Goal: Information Seeking & Learning: Find specific fact

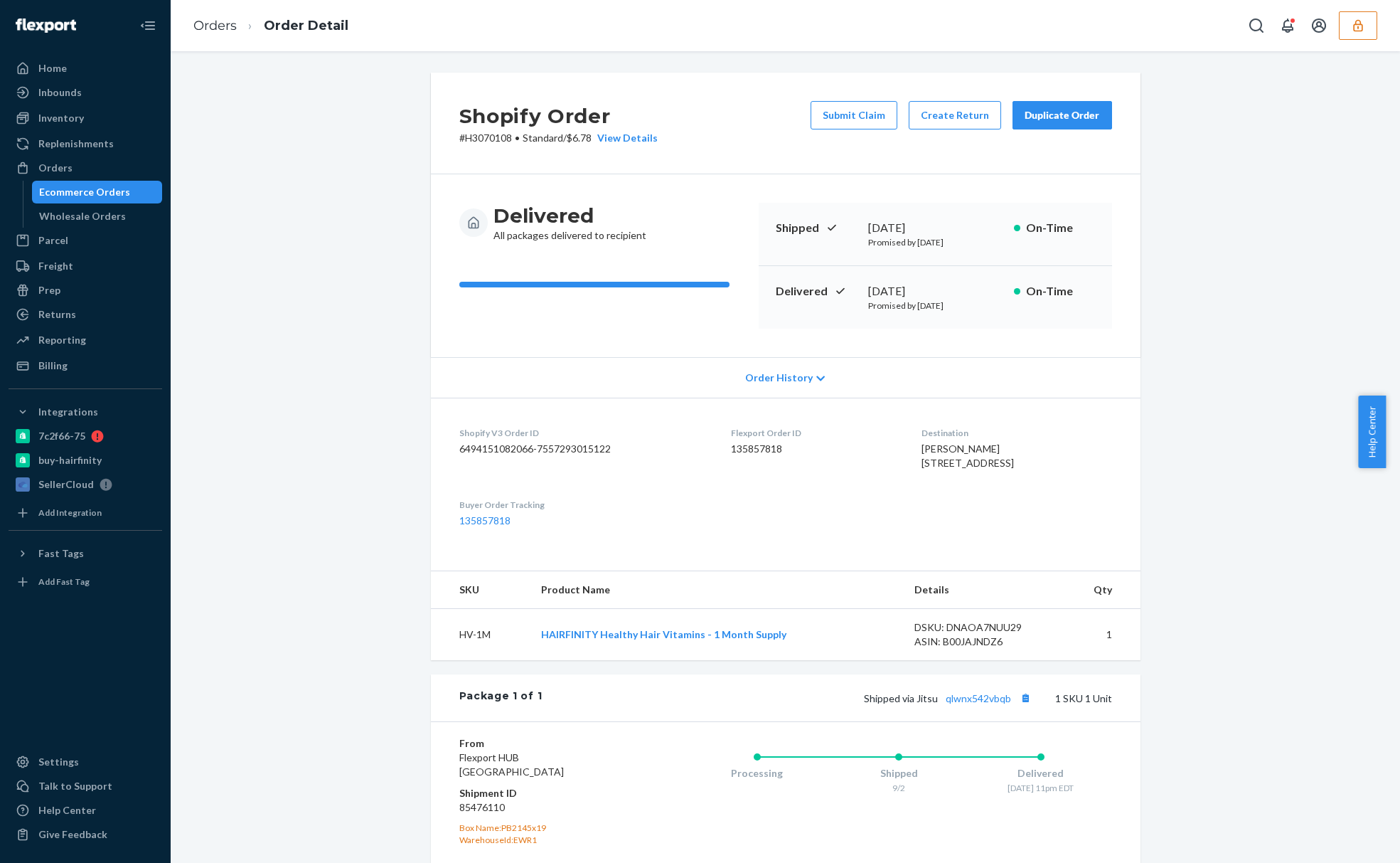
click at [1360, 26] on icon "button" at bounding box center [1358, 26] width 14 height 14
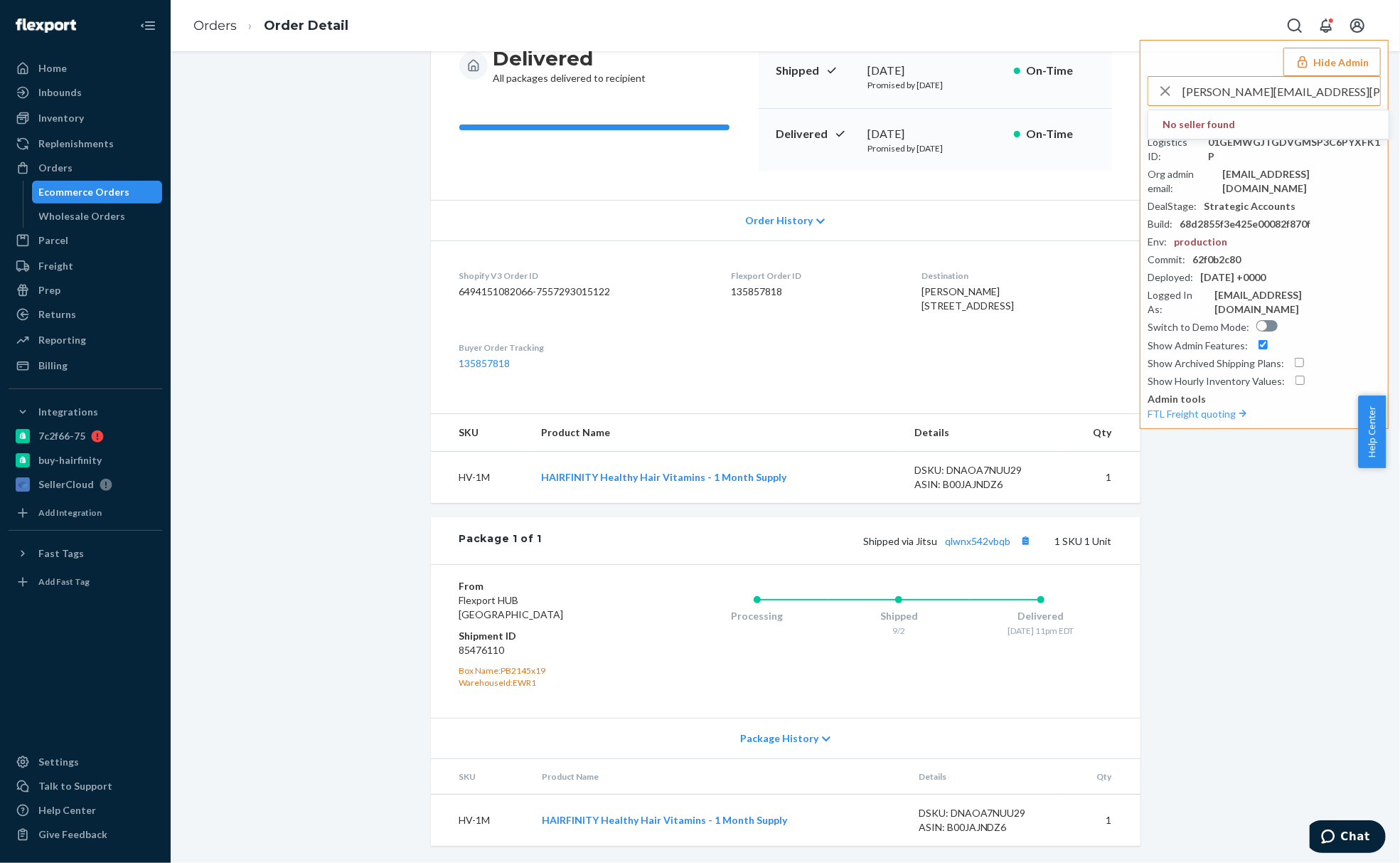
type input "rachel.scaman@everlane.com"
click at [1279, 119] on span "jimgreeneverlanecom" at bounding box center [1269, 124] width 212 height 14
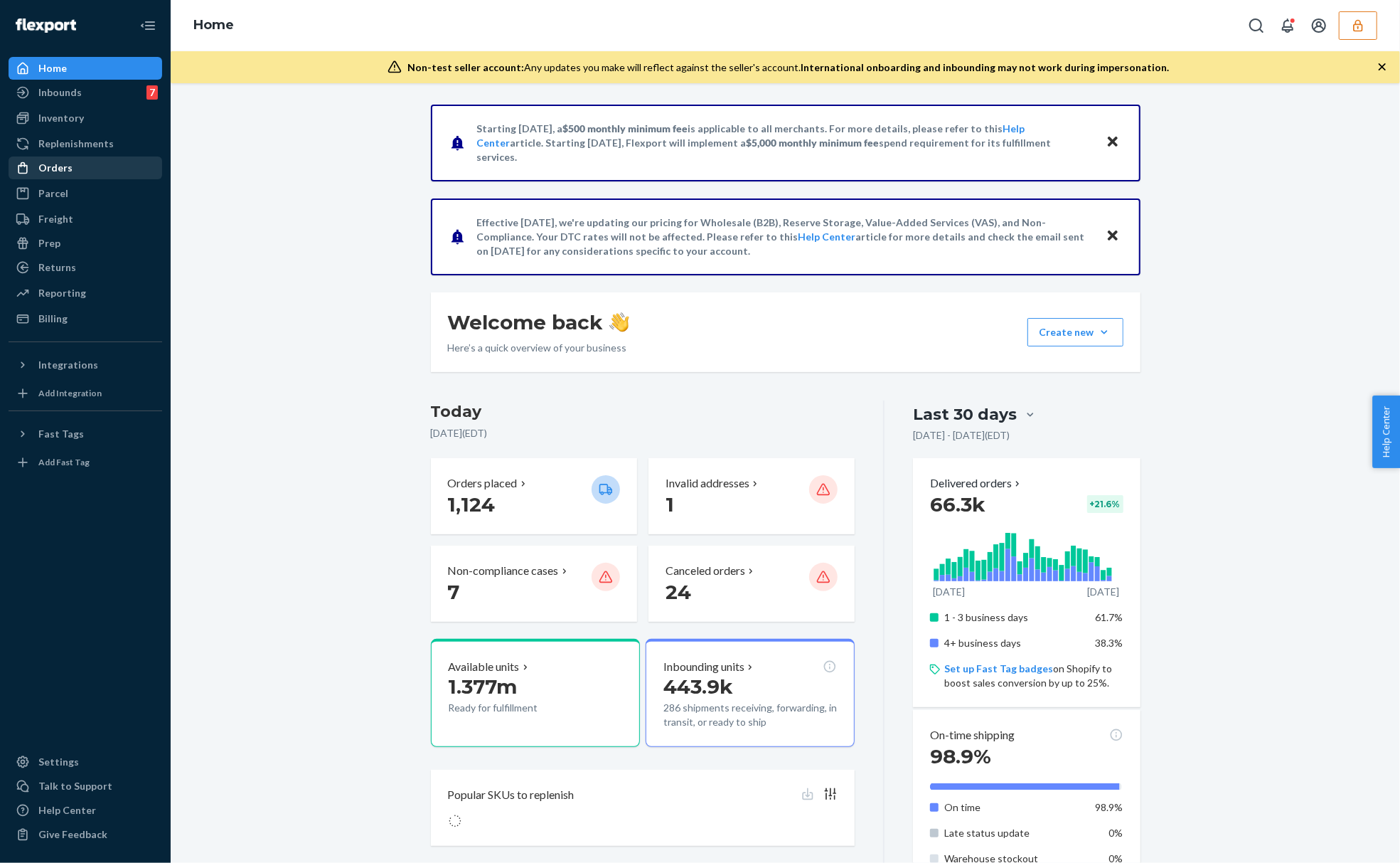
drag, startPoint x: 94, startPoint y: 178, endPoint x: 97, endPoint y: 167, distance: 11.4
click at [94, 178] on link "Orders" at bounding box center [85, 168] width 154 height 23
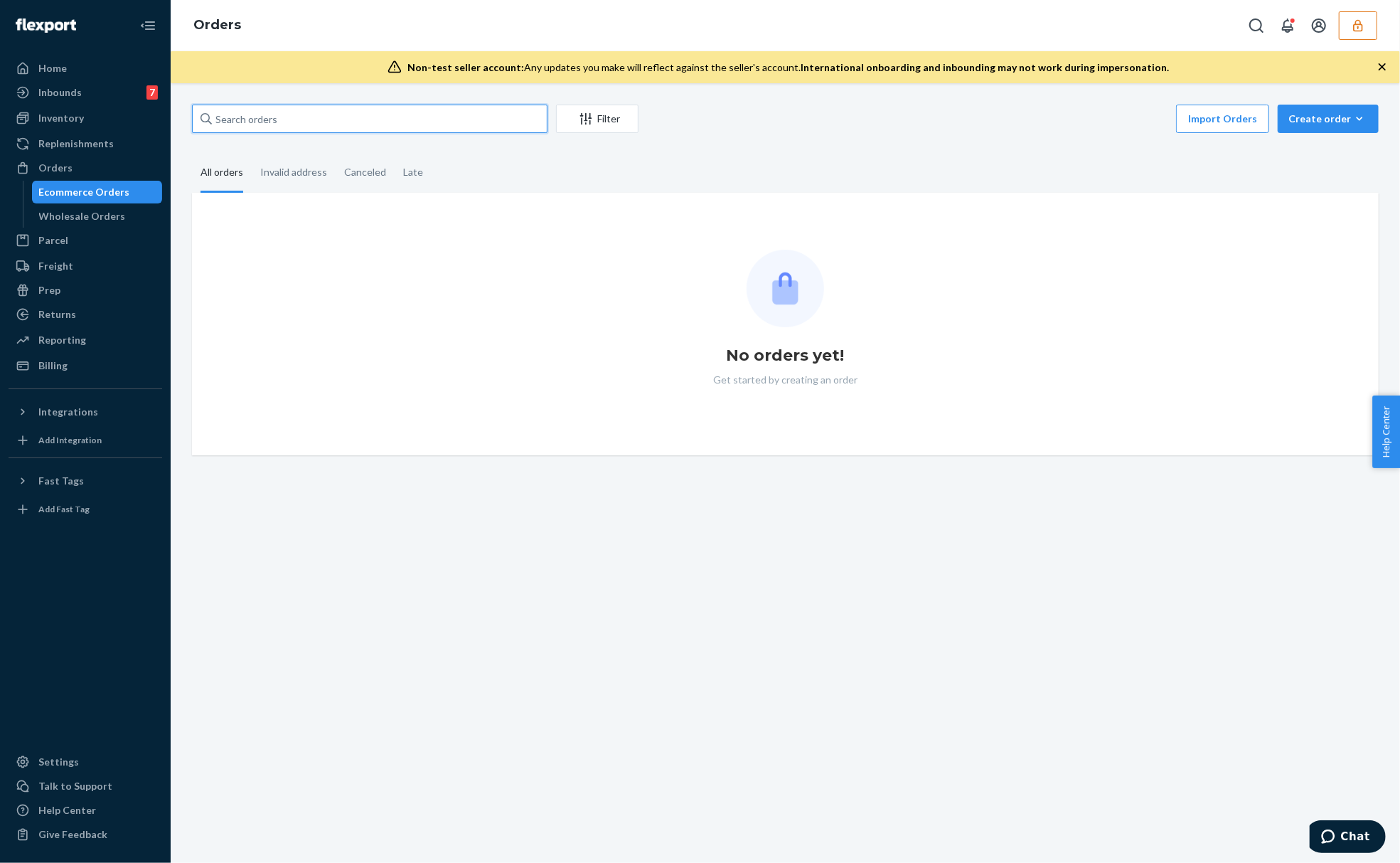
click at [307, 119] on input "text" at bounding box center [370, 118] width 356 height 29
paste input "136856429"
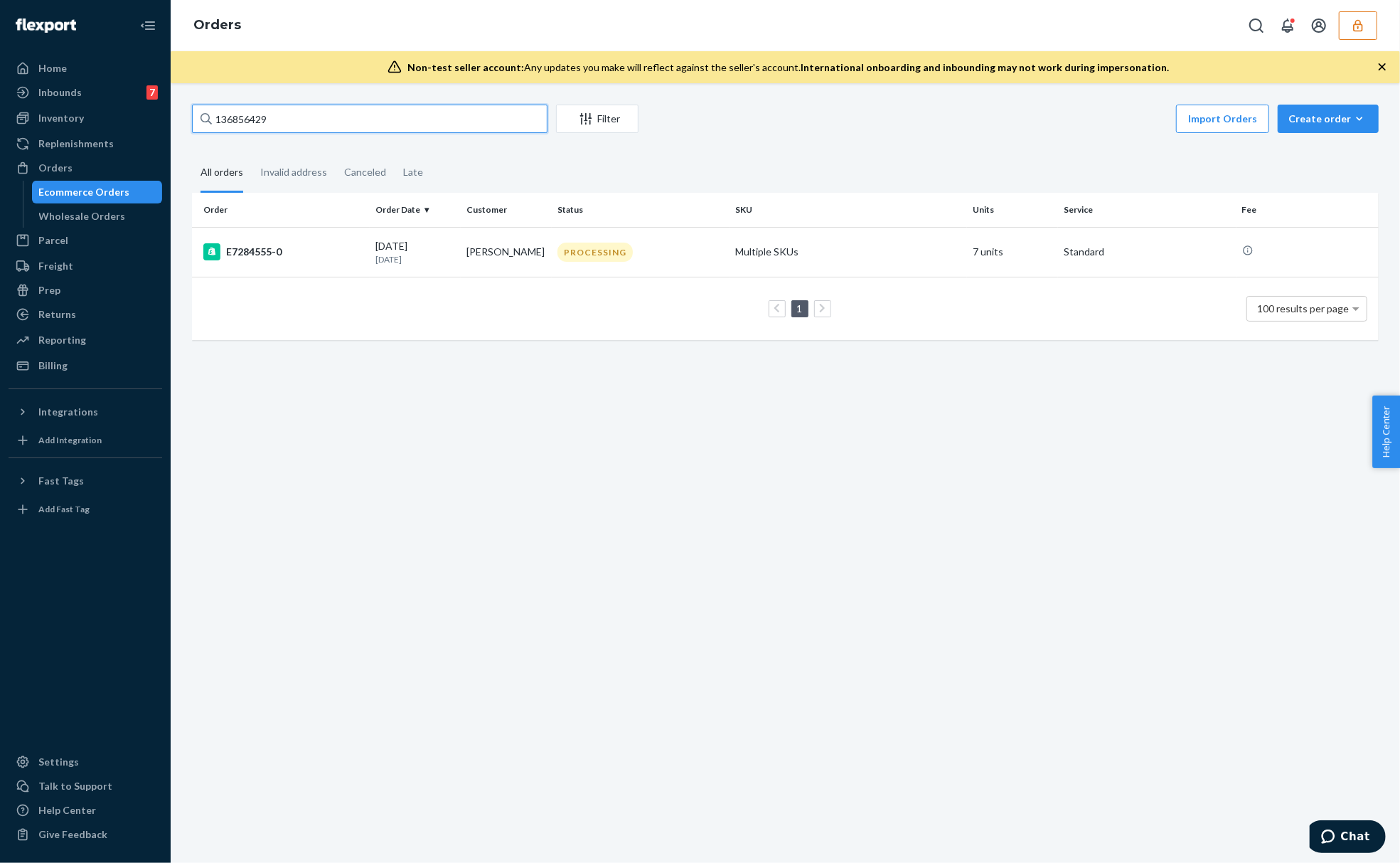
type input "136856429"
click at [370, 253] on td "09/17/2025 6 days ago" at bounding box center [415, 252] width 91 height 50
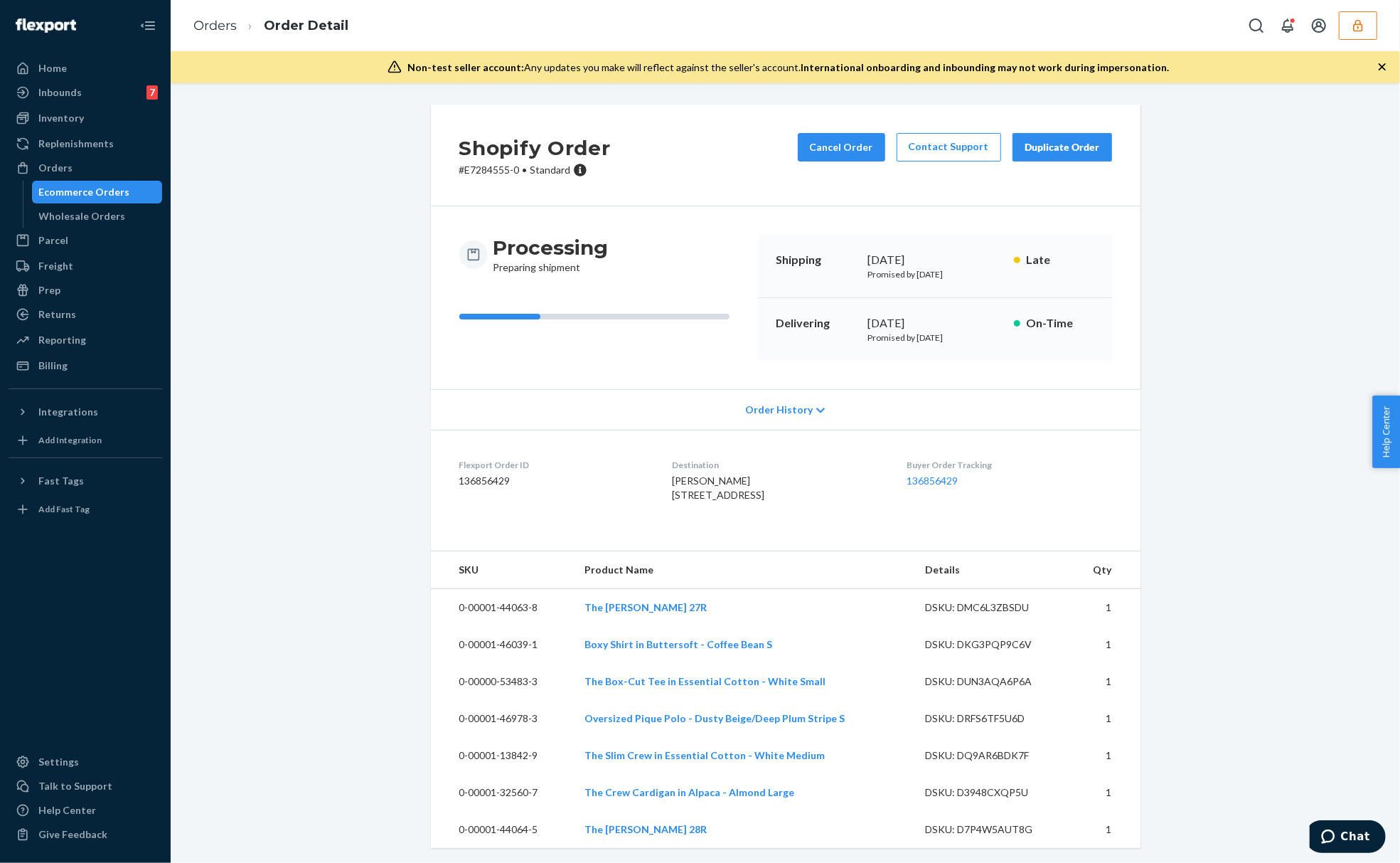
click at [431, 316] on div "Processing Preparing shipment Shipping September 17, 2025 Promised by September…" at bounding box center [786, 298] width 710 height 183
drag, startPoint x: 1234, startPoint y: 580, endPoint x: 1372, endPoint y: 423, distance: 209.0
click at [1241, 578] on div "Shopify Order # E7284555-0 • Standard Cancel Order Contact Support Duplicate Or…" at bounding box center [785, 482] width 1209 height 761
click at [302, 528] on div "Shopify Order # E7284555-0 • Standard Cancel Order Contact Support Duplicate Or…" at bounding box center [785, 482] width 1209 height 761
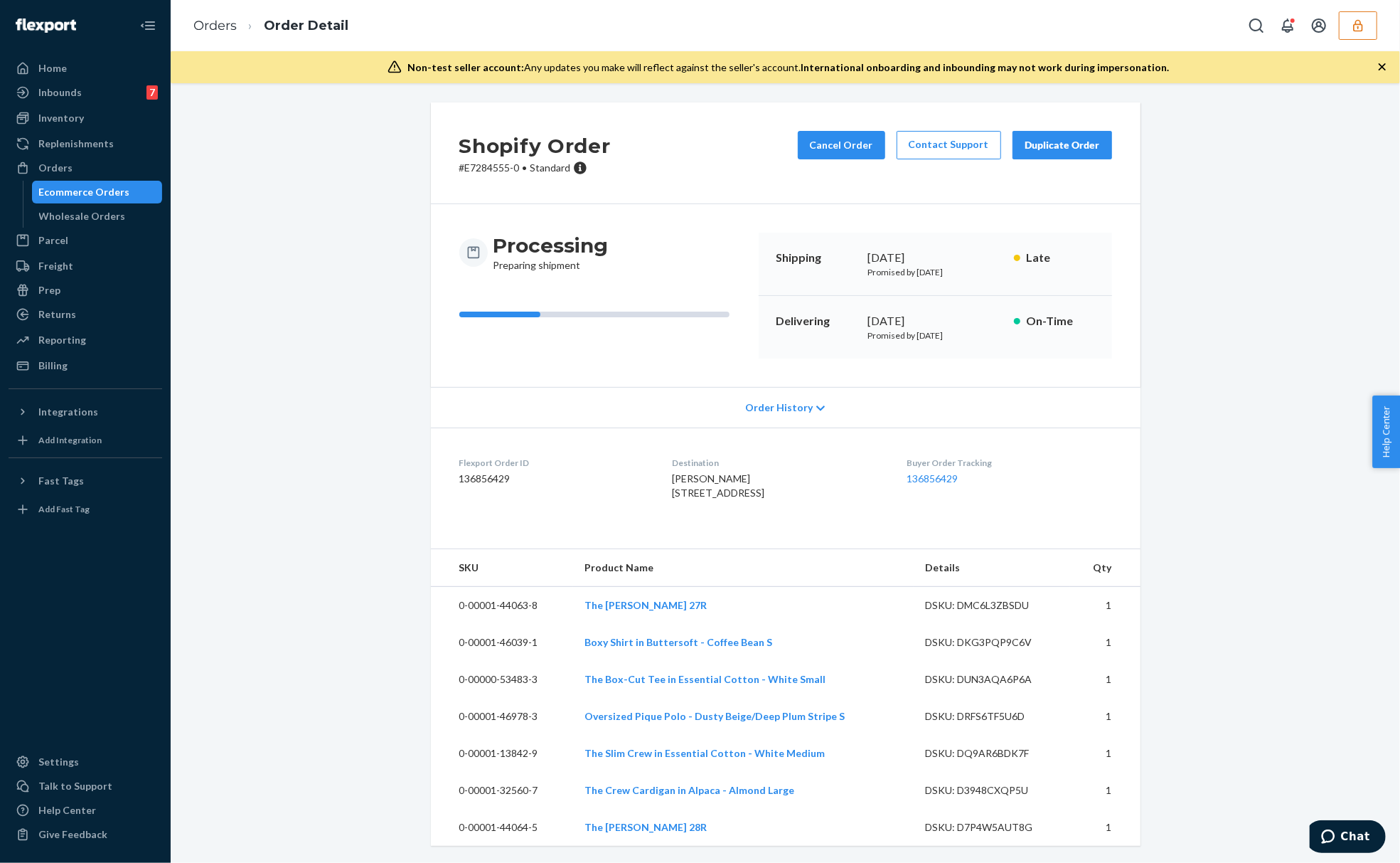
click at [340, 519] on div "Shopify Order # E7284555-0 • Standard Cancel Order Contact Support Duplicate Or…" at bounding box center [785, 482] width 1209 height 761
drag, startPoint x: 687, startPoint y: 784, endPoint x: 695, endPoint y: 789, distance: 9.4
drag, startPoint x: 695, startPoint y: 789, endPoint x: 318, endPoint y: 767, distance: 377.6
click at [318, 767] on div "Shopify Order # E7284555-0 • Standard Cancel Order Contact Support Duplicate Or…" at bounding box center [785, 482] width 1209 height 761
drag, startPoint x: 114, startPoint y: 165, endPoint x: 102, endPoint y: 114, distance: 52.4
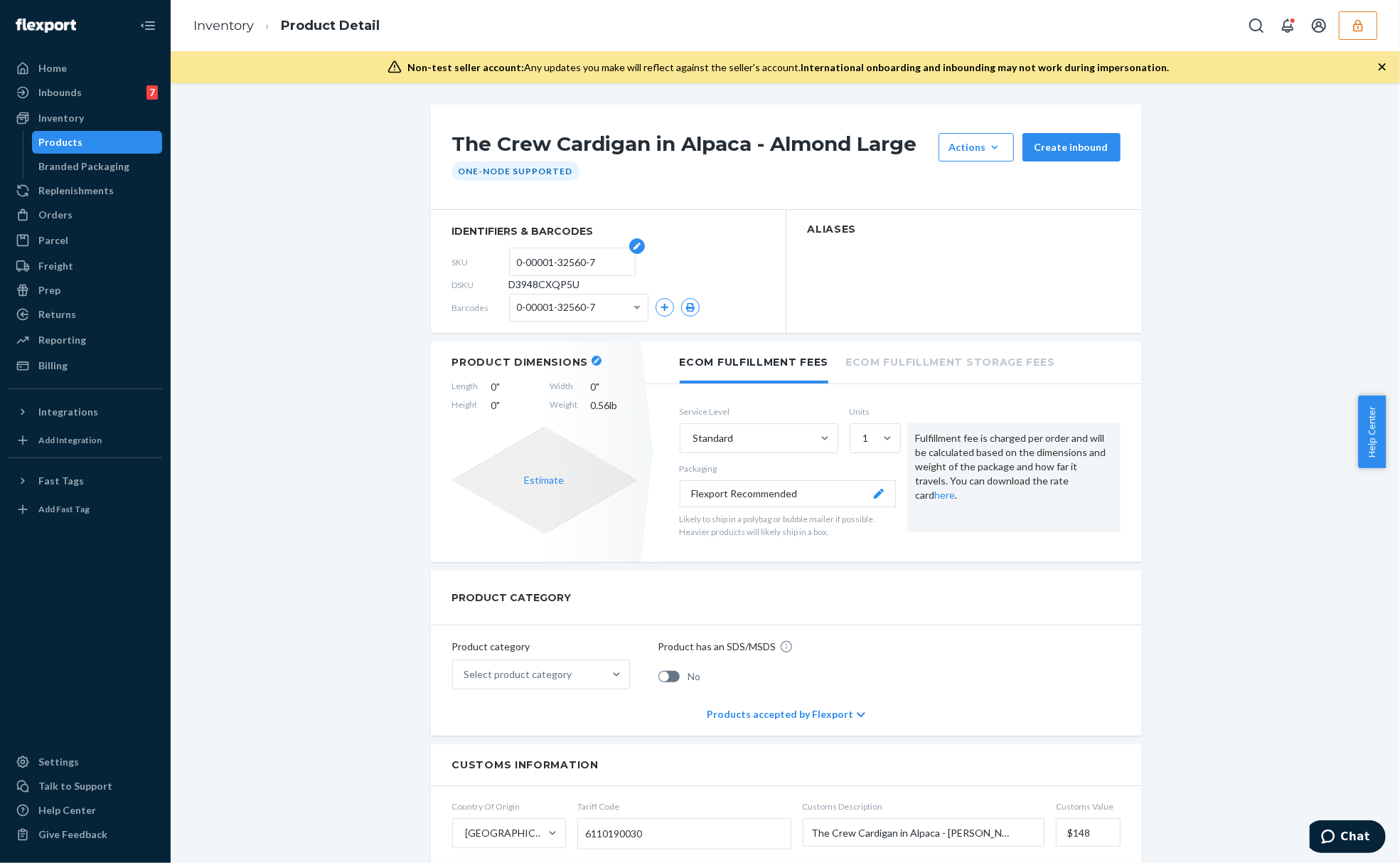
click at [529, 260] on input "0-00001-32560-7" at bounding box center [572, 261] width 111 height 27
click at [766, 134] on h1 "The Crew Cardigan in Alpaca - Almond Large" at bounding box center [691, 147] width 479 height 29
copy h1 "The Crew Cardigan in Alpaca"
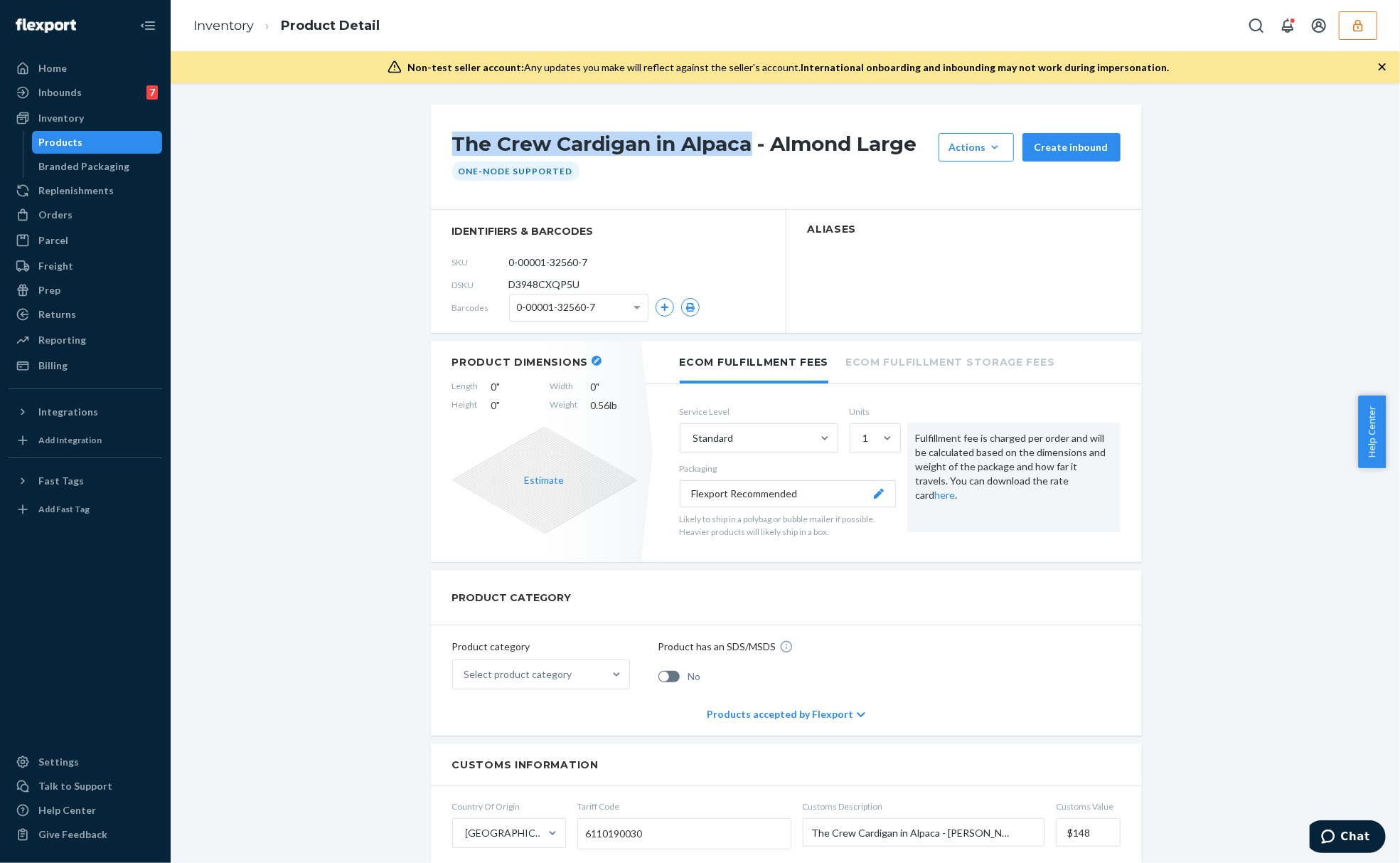
drag, startPoint x: 711, startPoint y: 143, endPoint x: 429, endPoint y: 146, distance: 282.0
click at [431, 146] on div "The Crew Cardigan in Alpaca - Almond Large Actions Hide Request removal Create …" at bounding box center [786, 157] width 711 height 105
click at [594, 362] on icon "button" at bounding box center [597, 361] width 6 height 6
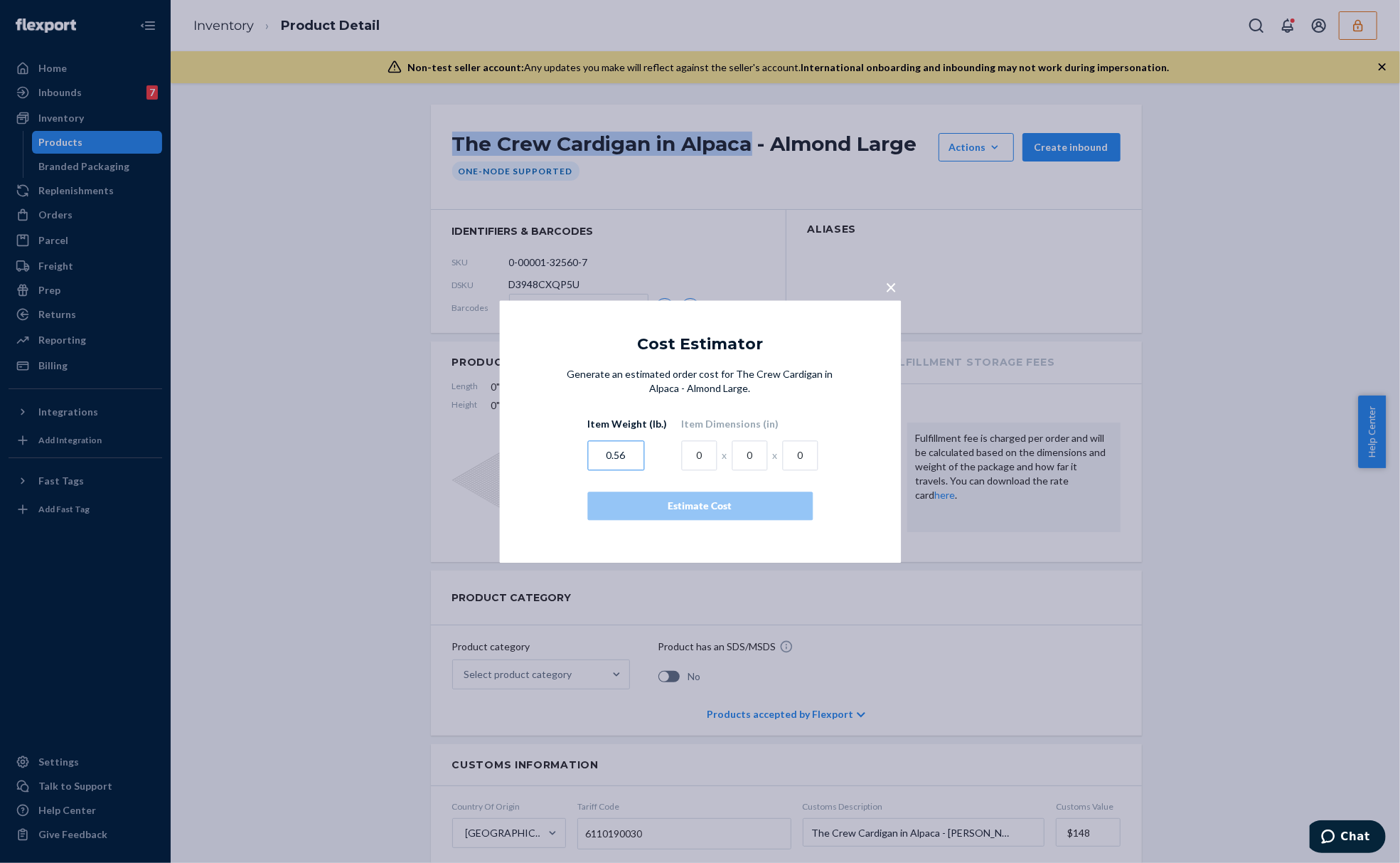
click at [615, 459] on input "0.56" at bounding box center [615, 455] width 57 height 30
paste input "587"
click at [606, 453] on input "587" at bounding box center [615, 455] width 57 height 30
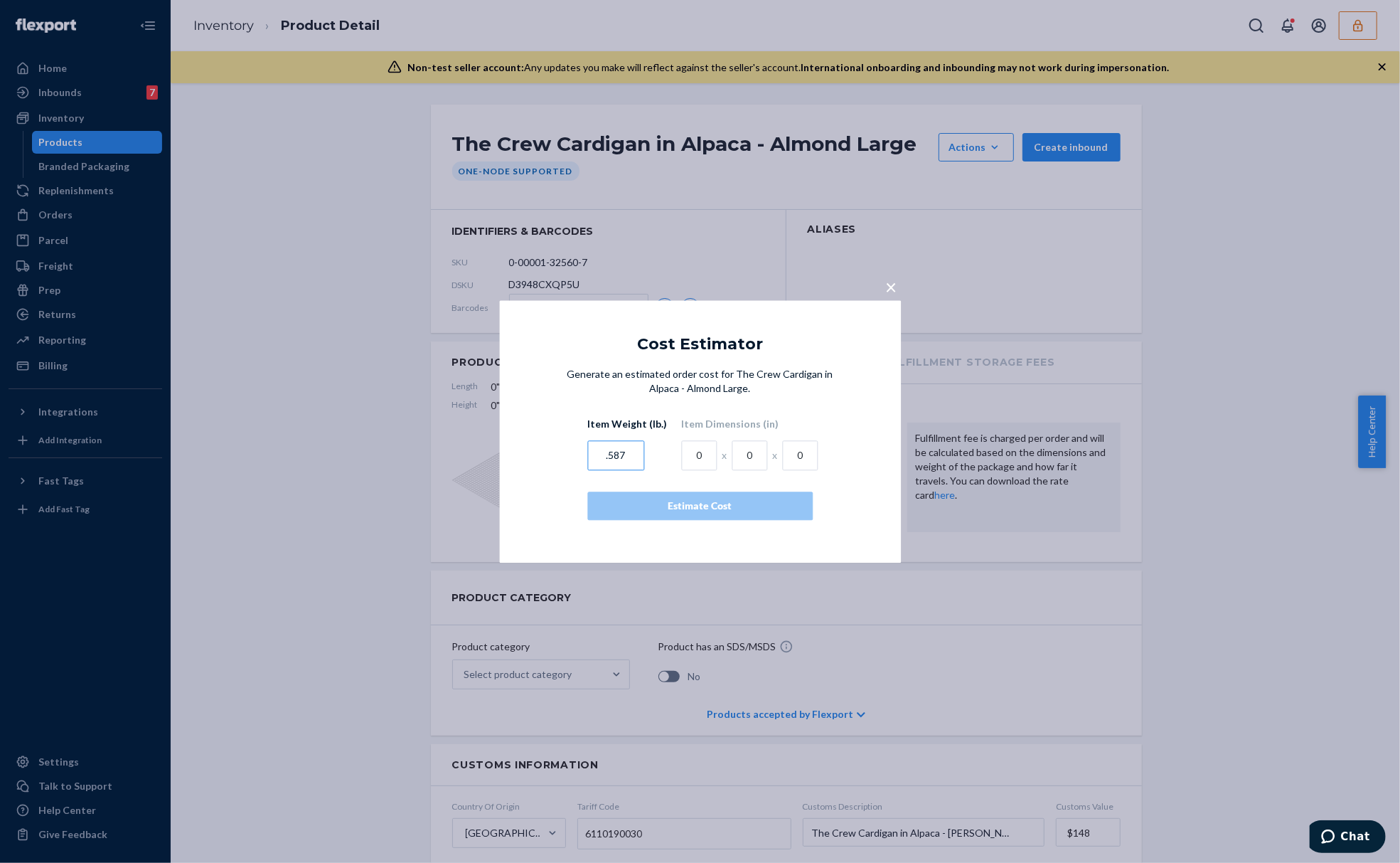
type input ".587"
click at [612, 210] on div "× Cost Estimator Generate an estimated order cost for The Crew Cardigan in Alpa…" at bounding box center [700, 432] width 1400 height 863
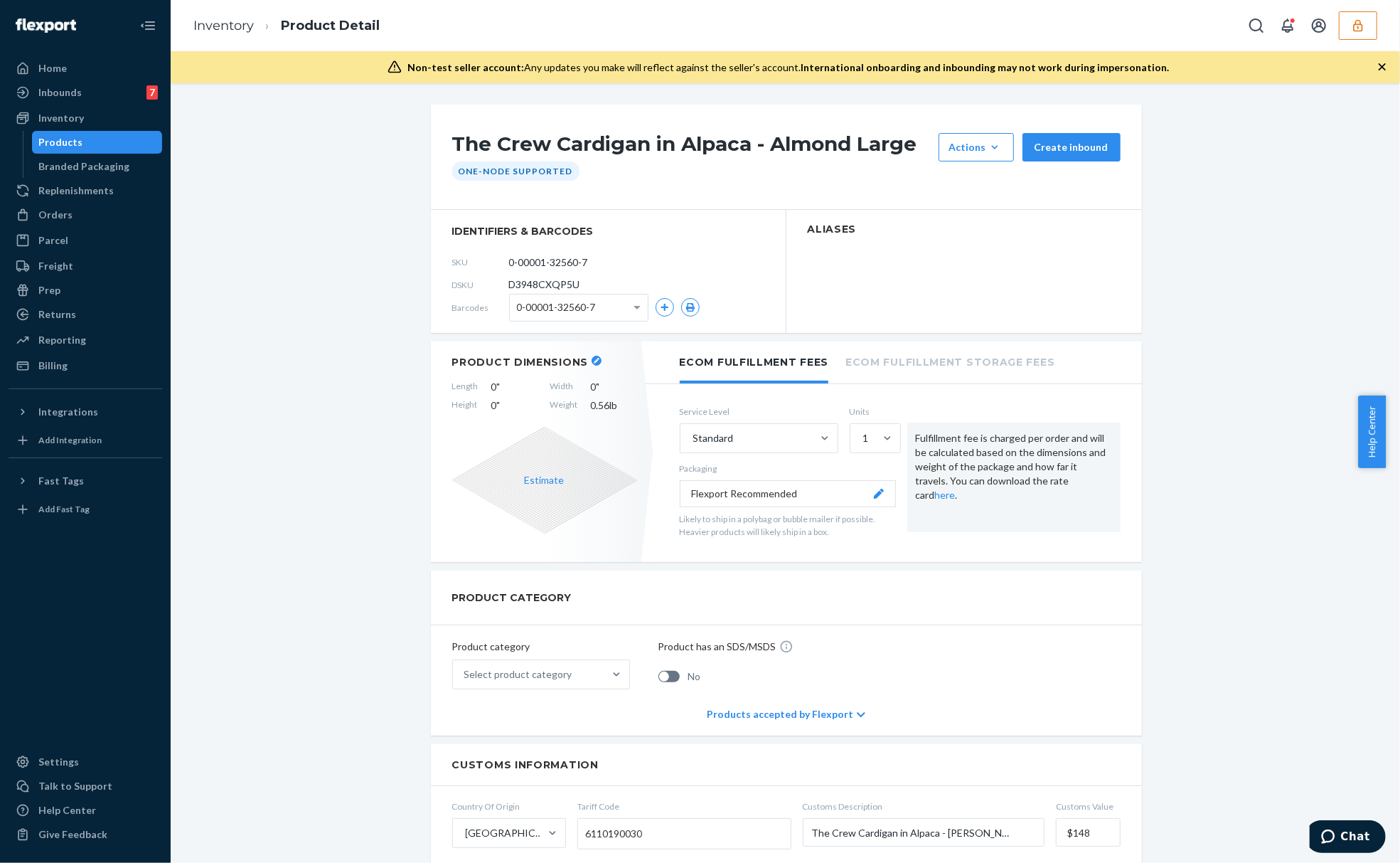
click at [531, 281] on span "D3948CXQP5U" at bounding box center [545, 285] width 71 height 14
copy span "D3948CXQP5U"
click at [592, 365] on button "button" at bounding box center [597, 361] width 10 height 10
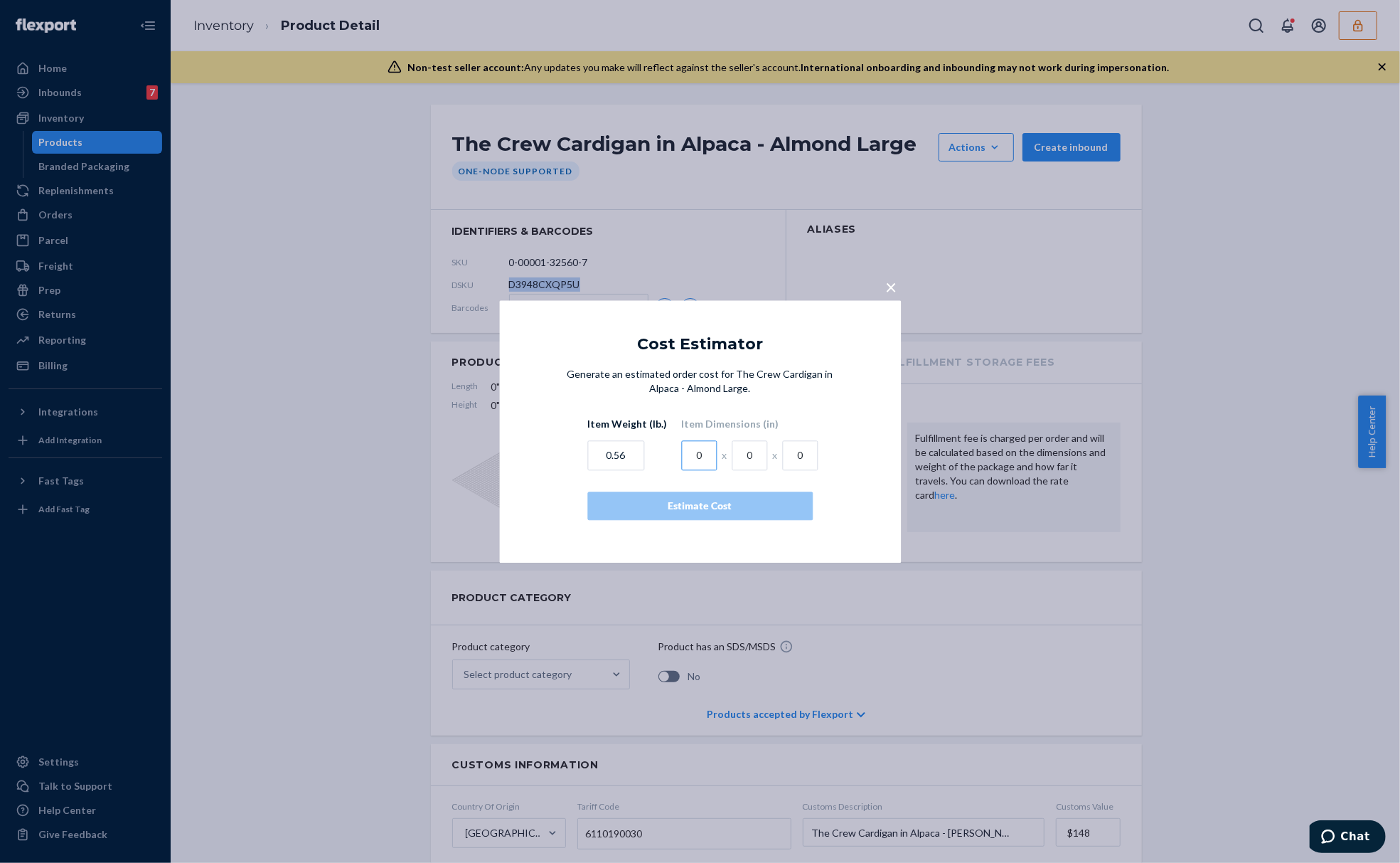
click at [698, 459] on input "0" at bounding box center [699, 455] width 36 height 30
paste input "12.978"
click at [695, 453] on input "012.978" at bounding box center [699, 455] width 36 height 30
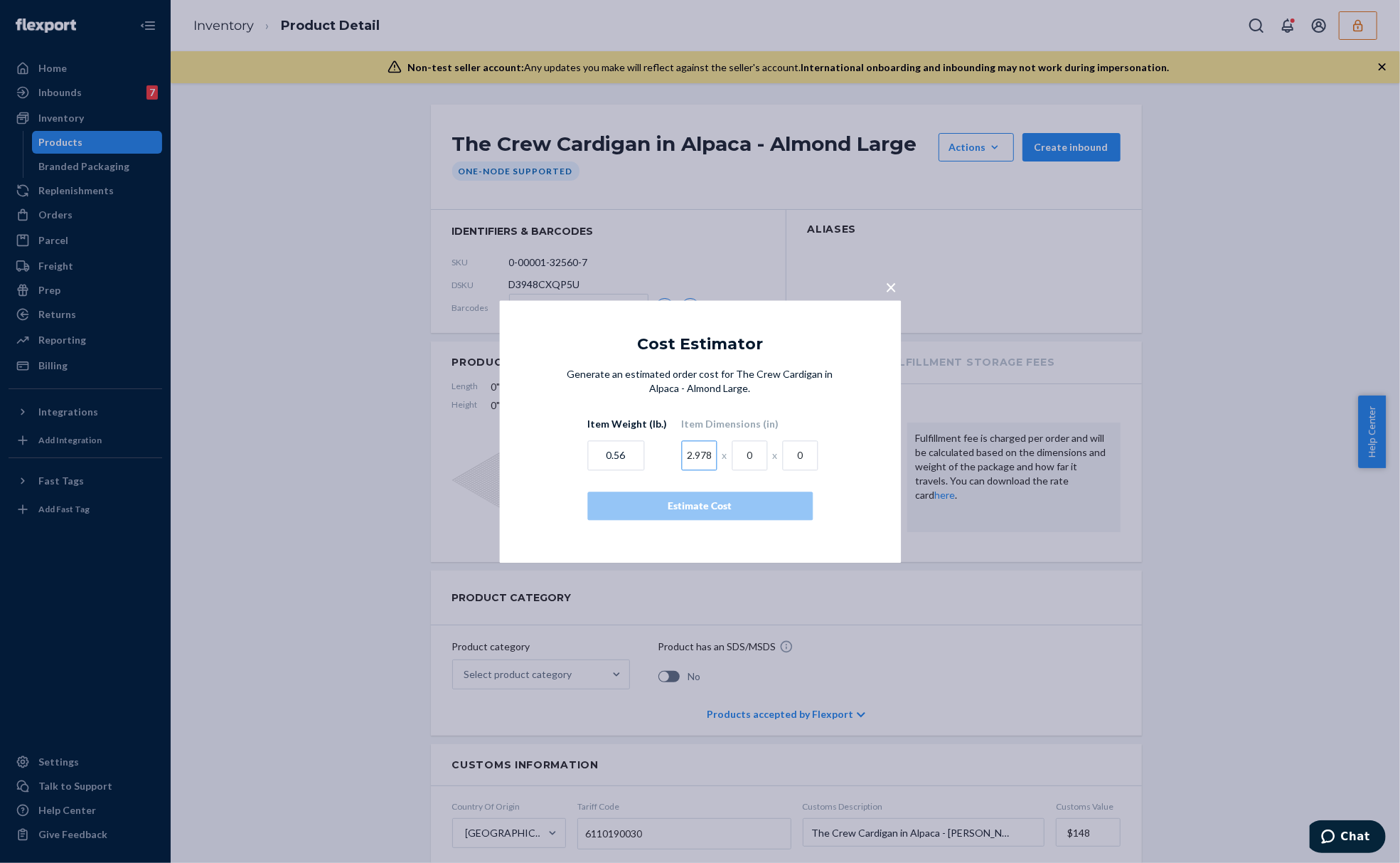
click at [695, 453] on input "012.978" at bounding box center [699, 455] width 36 height 30
paste input "text"
type input "12.978"
click at [740, 459] on input "0" at bounding box center [750, 455] width 36 height 30
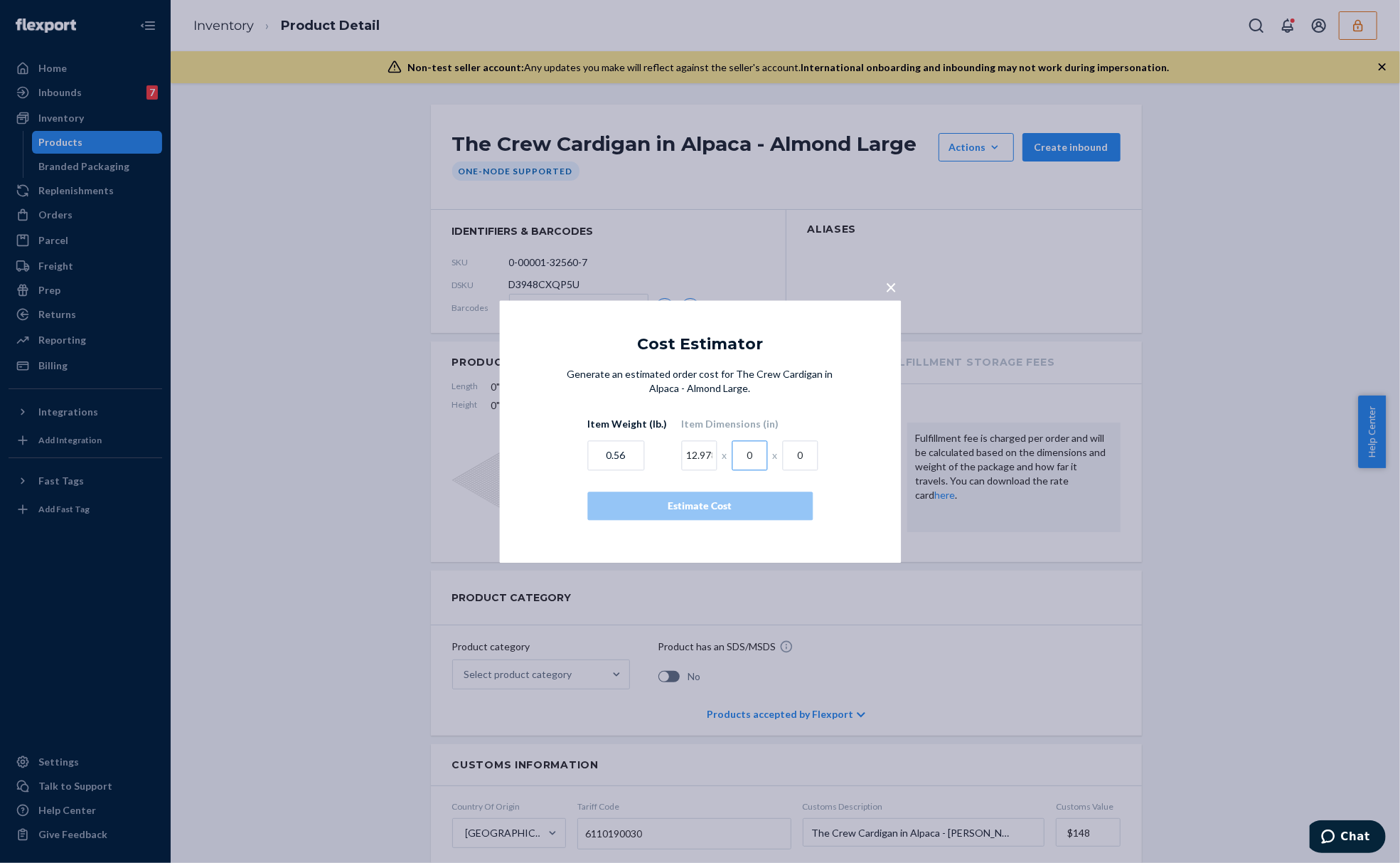
paste input "9.778"
click at [746, 455] on input "9.7780" at bounding box center [750, 455] width 36 height 30
type input "9.7780"
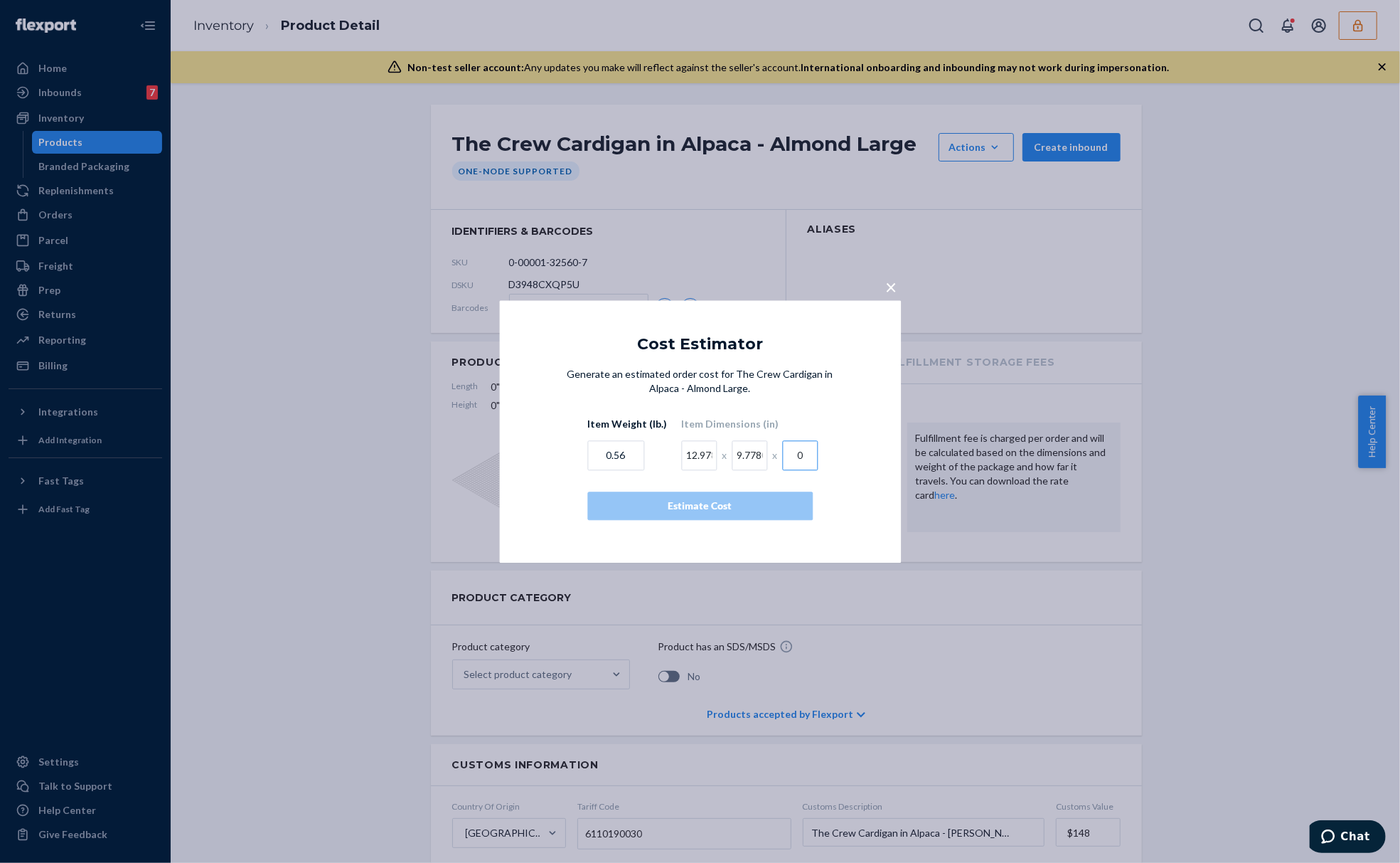
click at [794, 459] on input "0" at bounding box center [800, 455] width 36 height 30
paste input "2.056"
type input "2.056"
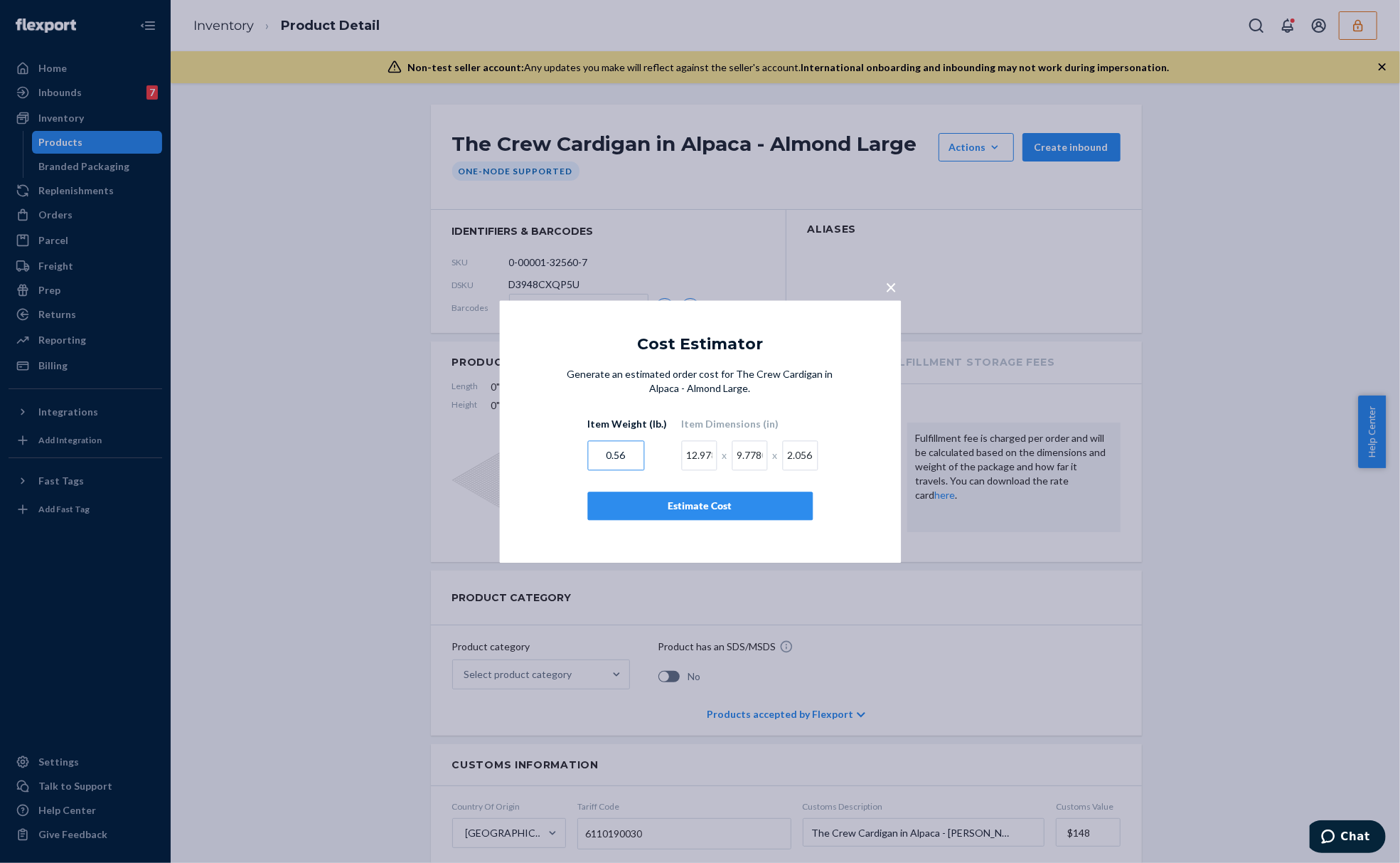
click at [616, 455] on input "0.56" at bounding box center [615, 455] width 57 height 30
type input ".587"
click at [706, 495] on button "Estimate Cost" at bounding box center [699, 506] width 225 height 29
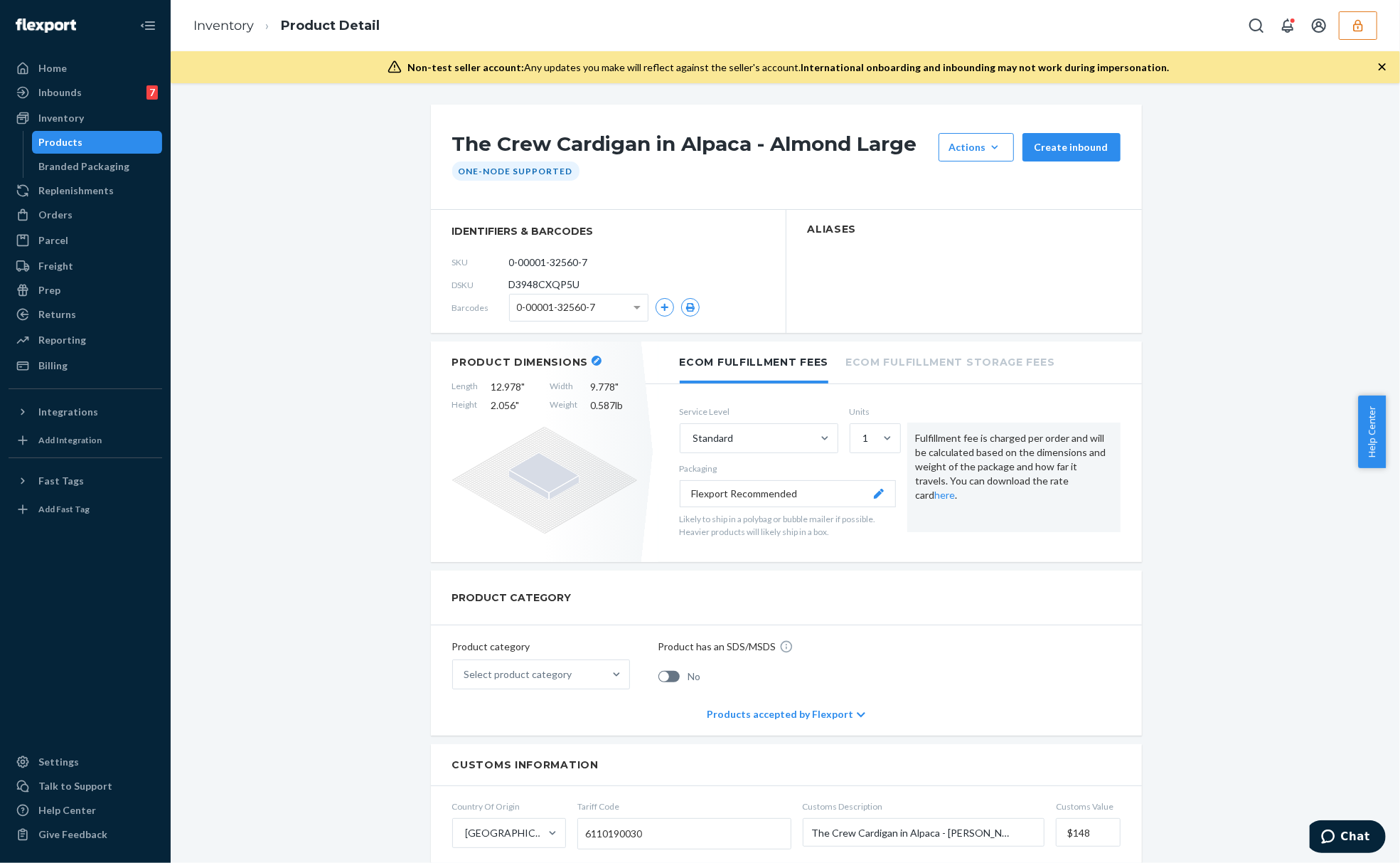
click at [420, 194] on div "The Crew Cardigan in Alpaca - Almond Large Actions Hide Request removal Create …" at bounding box center [785, 758] width 731 height 1307
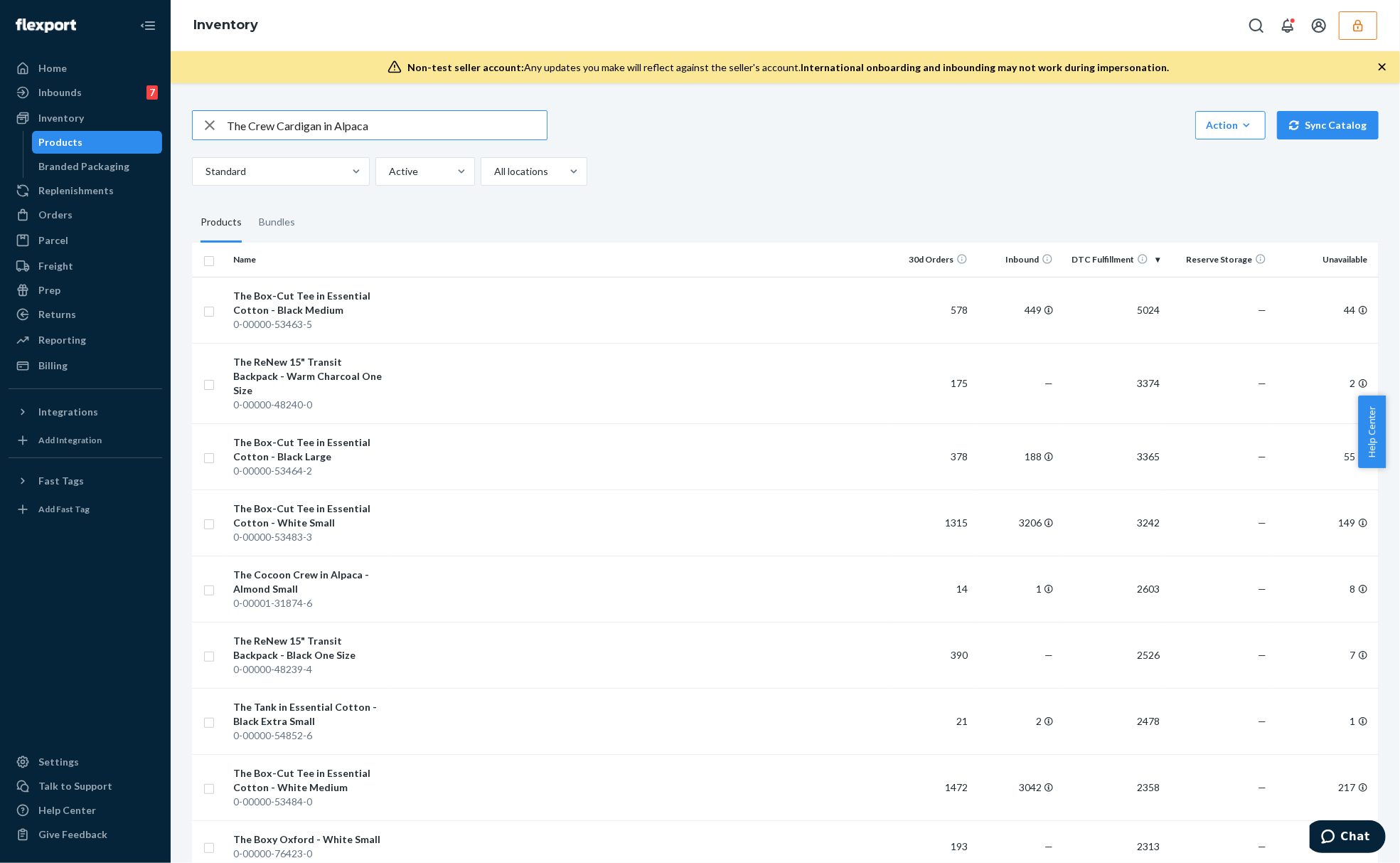
type input "The Crew Cardigan in Alpaca"
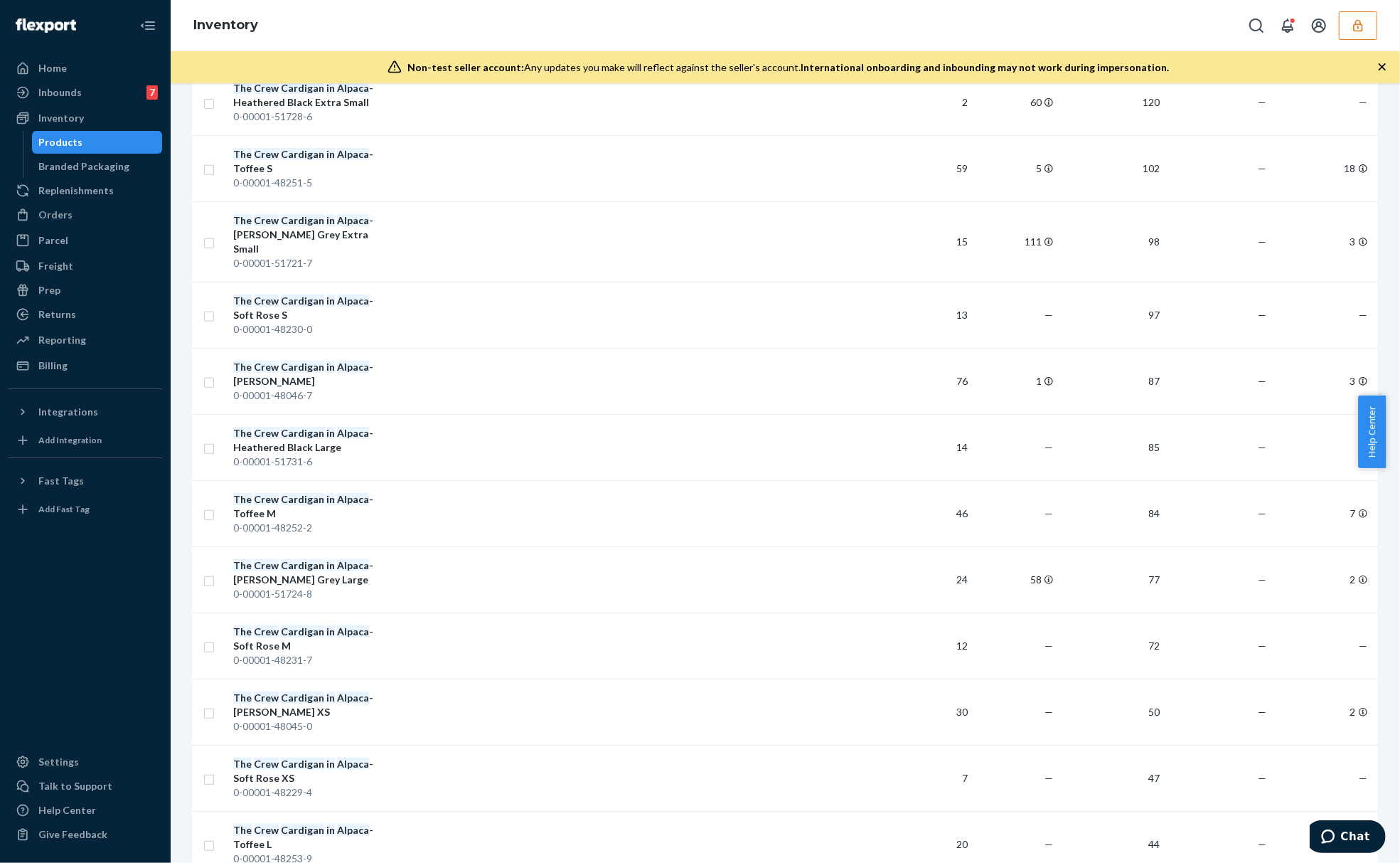
scroll to position [534, 0]
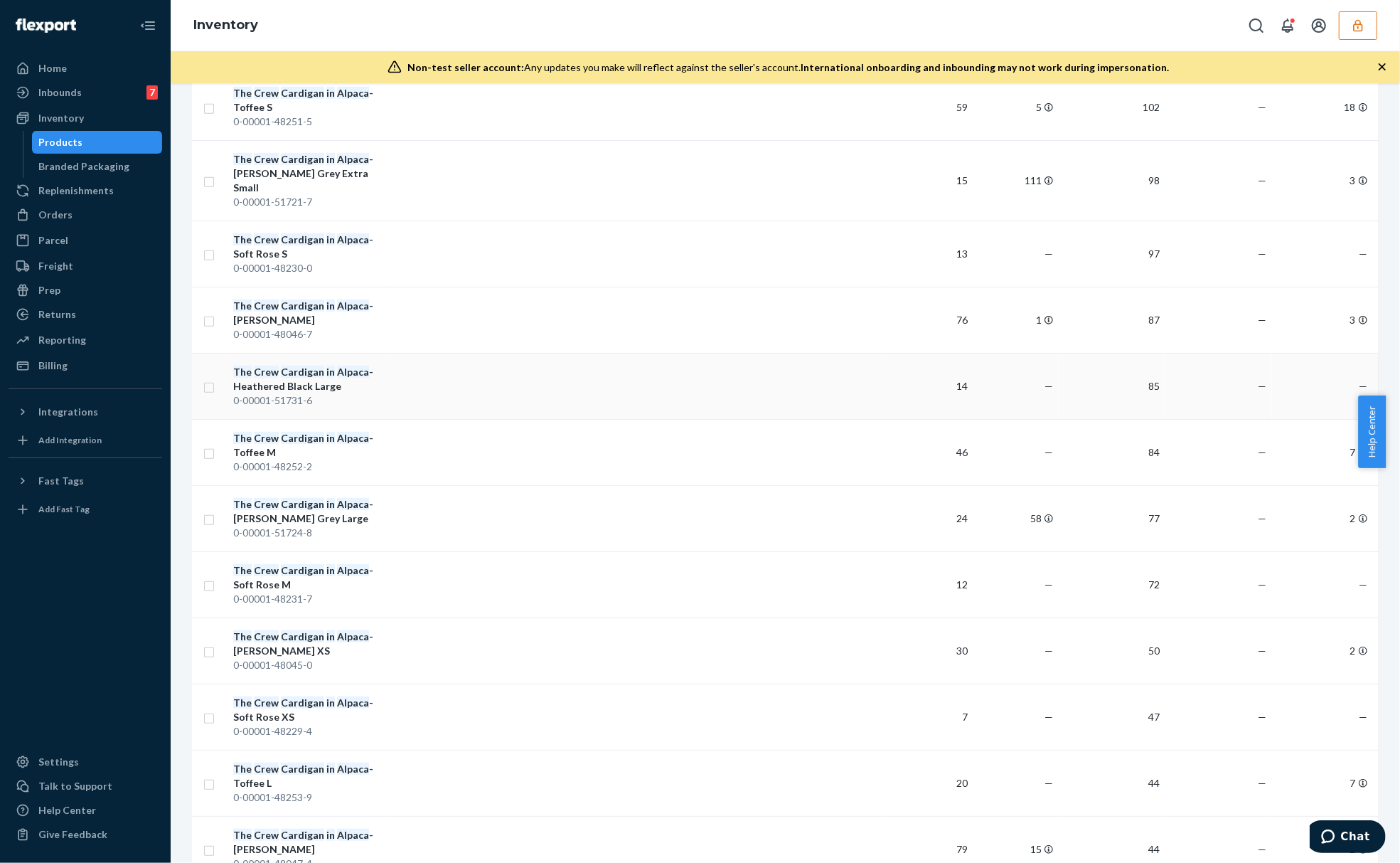
click at [276, 394] on div "0-00001-51731-6" at bounding box center [307, 401] width 149 height 14
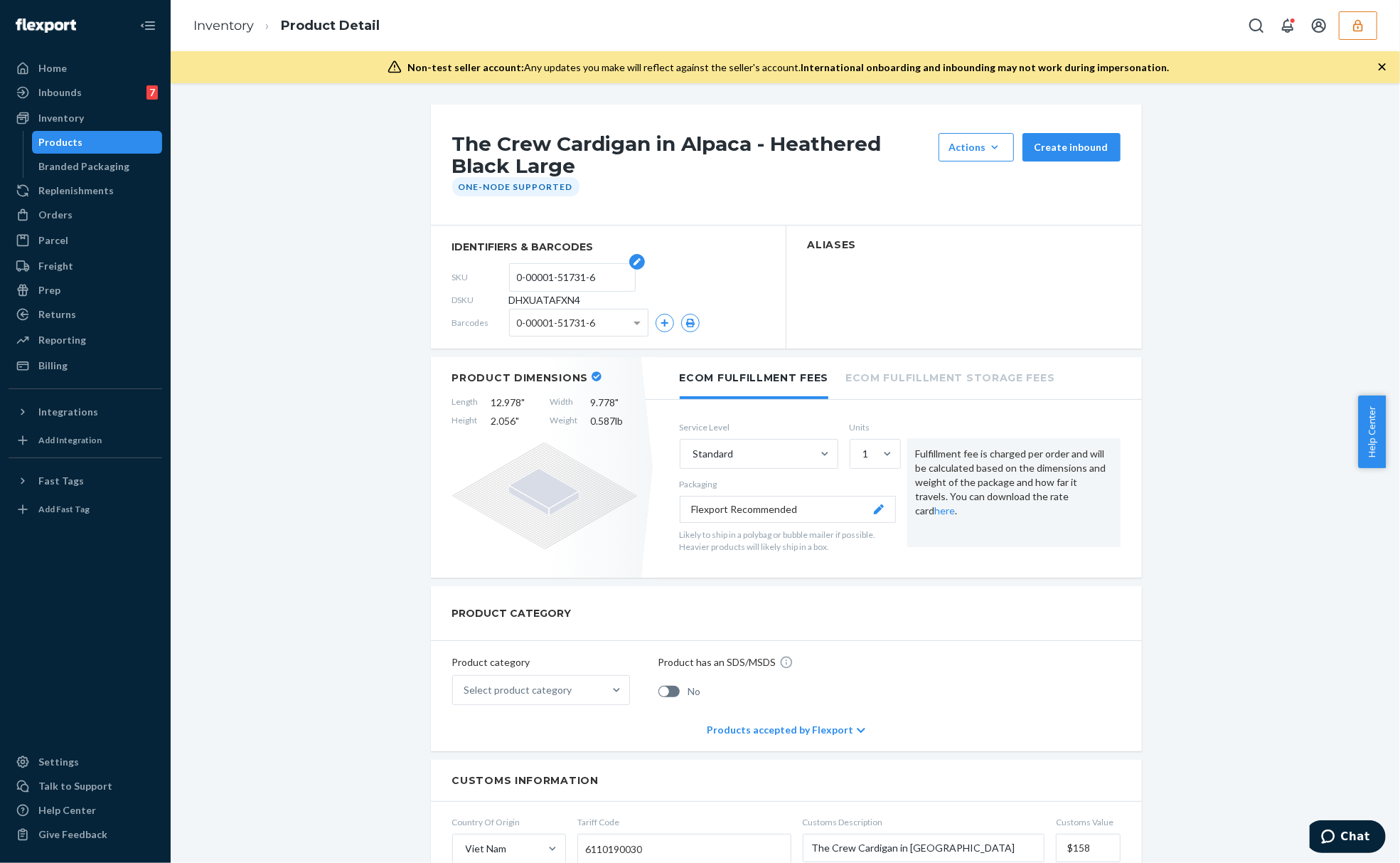
click at [540, 282] on input "0-00001-51731-6" at bounding box center [572, 277] width 111 height 27
click at [540, 281] on input "0-00001-51731-6" at bounding box center [572, 277] width 111 height 27
click at [541, 280] on input "0-00001-51731-6" at bounding box center [572, 277] width 111 height 27
drag, startPoint x: 590, startPoint y: 422, endPoint x: 607, endPoint y: 422, distance: 17.0
click at [607, 422] on span "0.587 lb" at bounding box center [614, 421] width 47 height 14
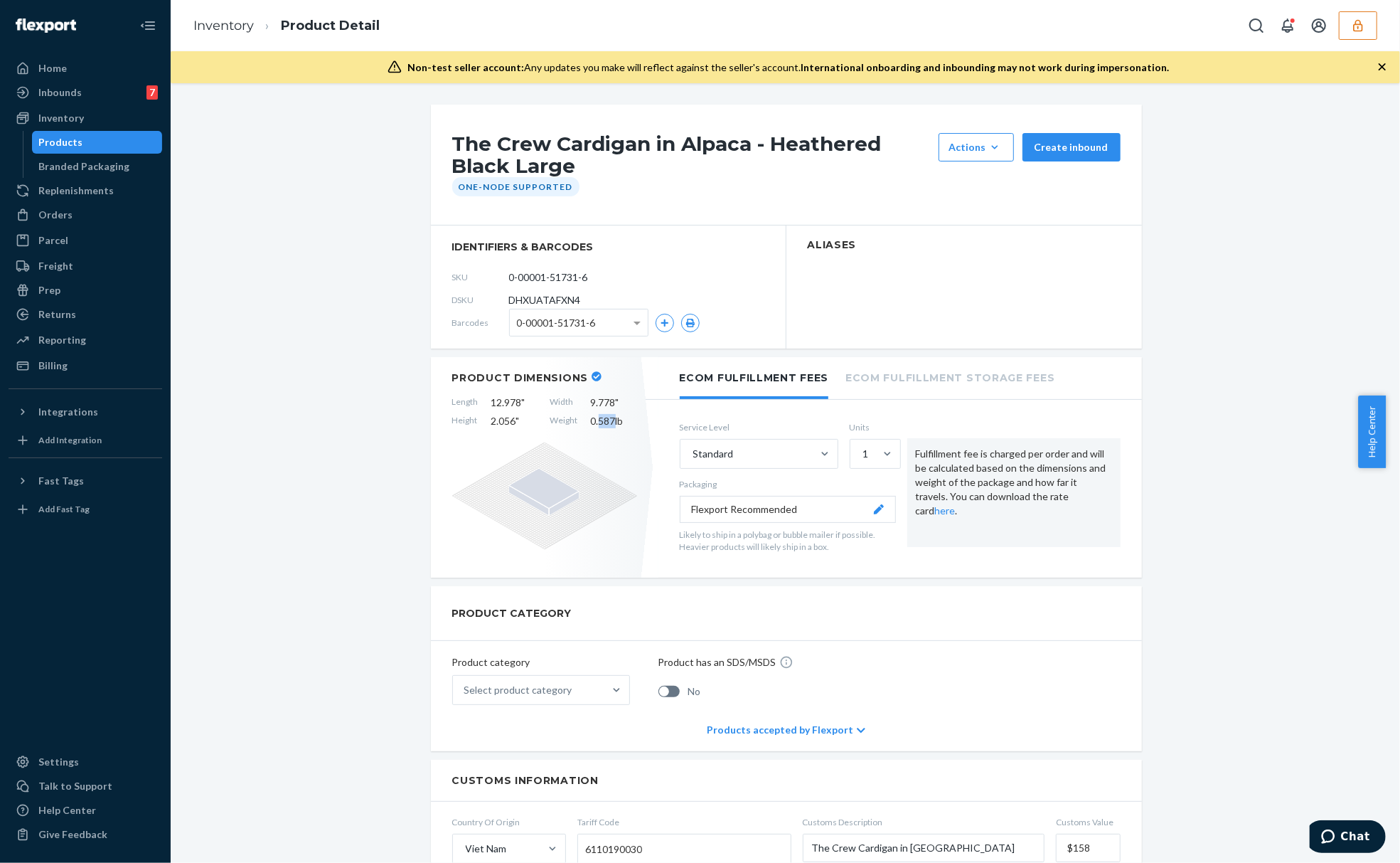
copy span "587"
click at [364, 222] on div "The Crew Cardigan in Alpaca - Heathered Black Large Actions Hide Request remova…" at bounding box center [785, 766] width 1209 height 1323
drag, startPoint x: 621, startPoint y: 420, endPoint x: 413, endPoint y: 397, distance: 209.3
click at [420, 397] on div "The Crew Cardigan in Alpaca - Heathered Black Large Actions Hide Request remova…" at bounding box center [785, 766] width 731 height 1323
copy div "Length 12.978 " Width 9.778 " Height 2.056 " Weight 0.587 lb"
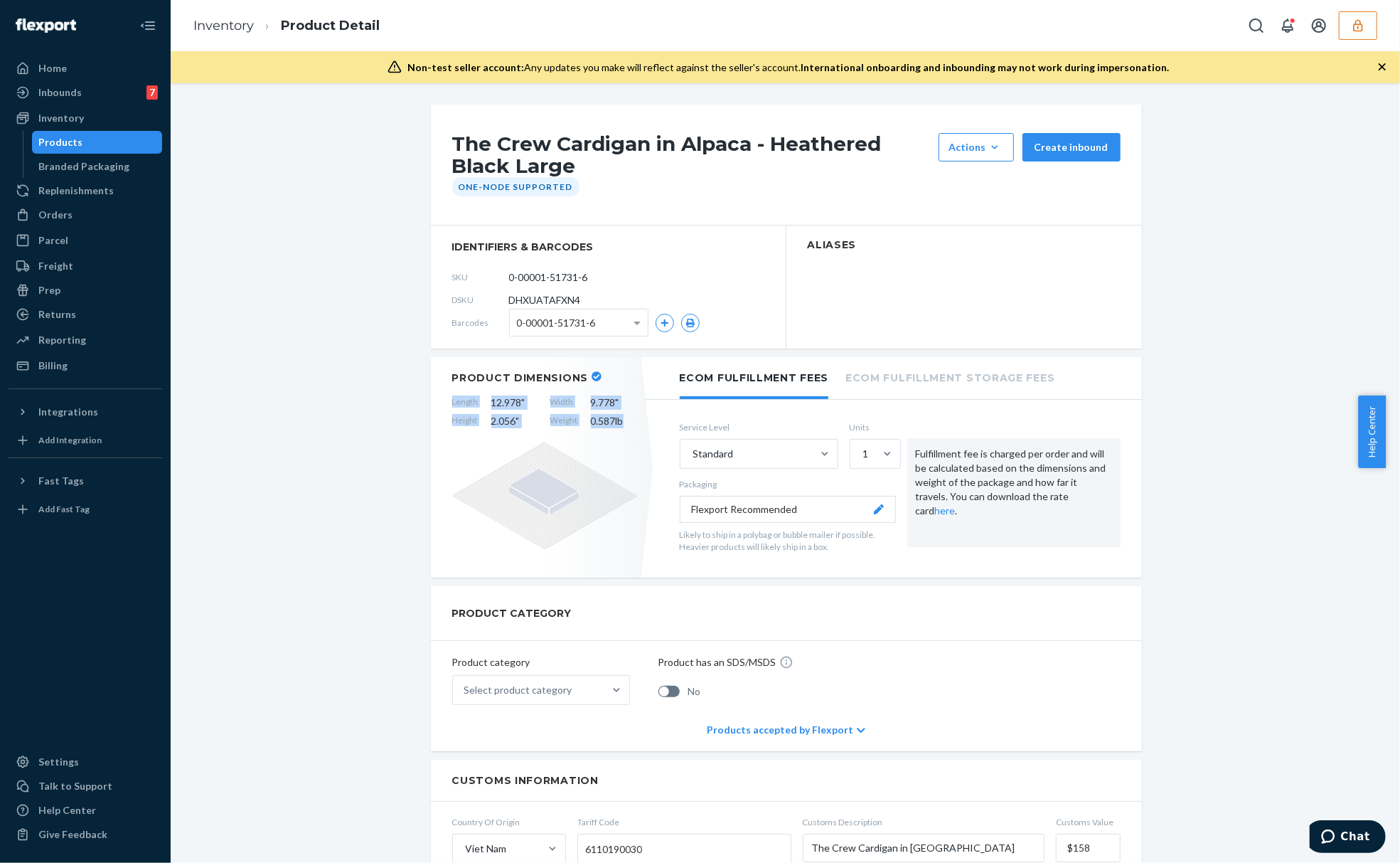
click at [550, 424] on span "Weight" at bounding box center [564, 421] width 28 height 14
drag, startPoint x: 513, startPoint y: 404, endPoint x: 482, endPoint y: 403, distance: 31.0
click at [492, 403] on span "12.978 "" at bounding box center [515, 403] width 47 height 14
copy span "12.978"
drag, startPoint x: 584, startPoint y: 408, endPoint x: 605, endPoint y: 403, distance: 21.6
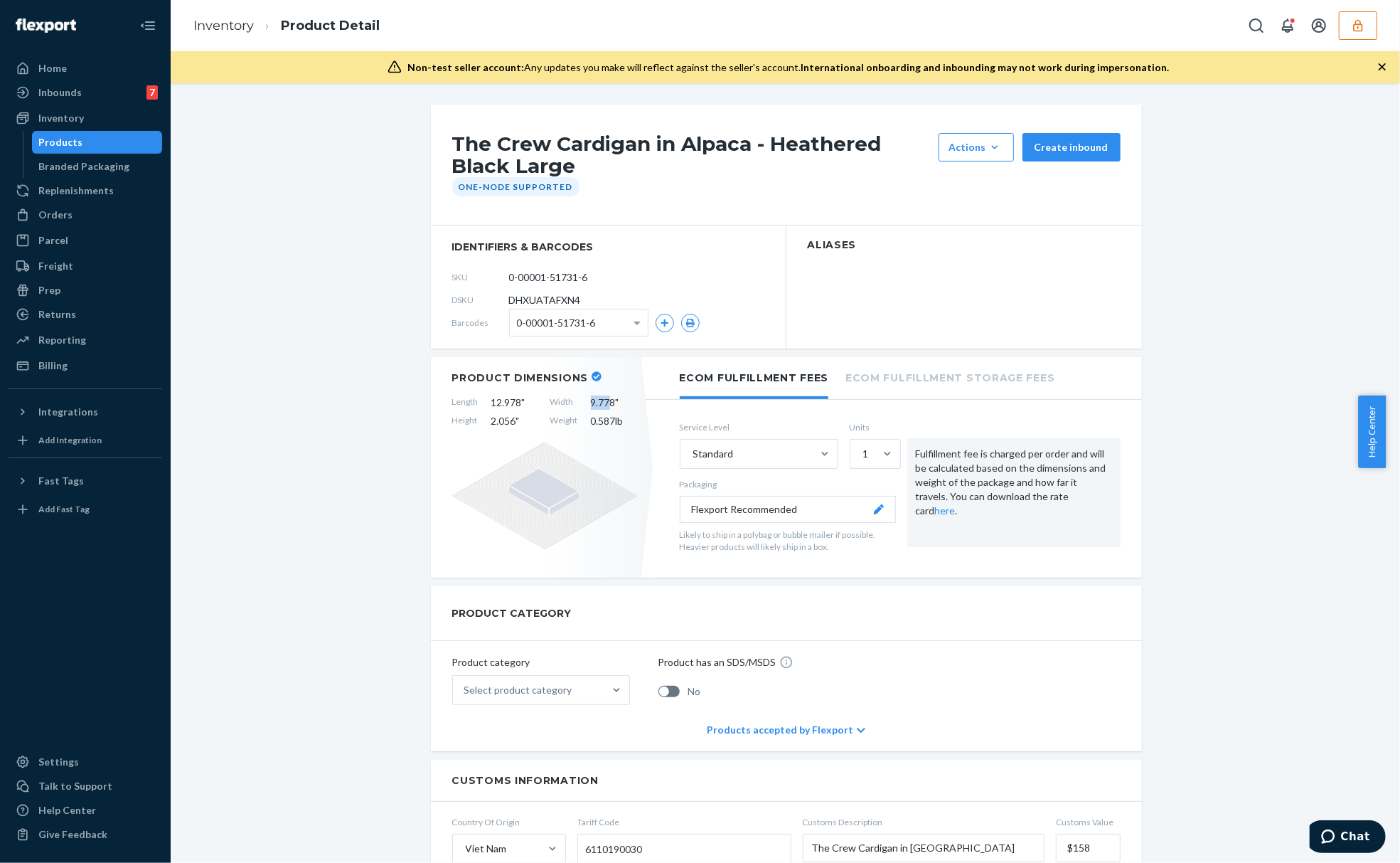
click at [605, 403] on span "9.778 "" at bounding box center [614, 403] width 47 height 14
copy span "9.77"
drag, startPoint x: 604, startPoint y: 396, endPoint x: 605, endPoint y: 404, distance: 8.1
click at [605, 396] on span "9.778 "" at bounding box center [614, 403] width 47 height 14
drag, startPoint x: 607, startPoint y: 403, endPoint x: 582, endPoint y: 403, distance: 25.0
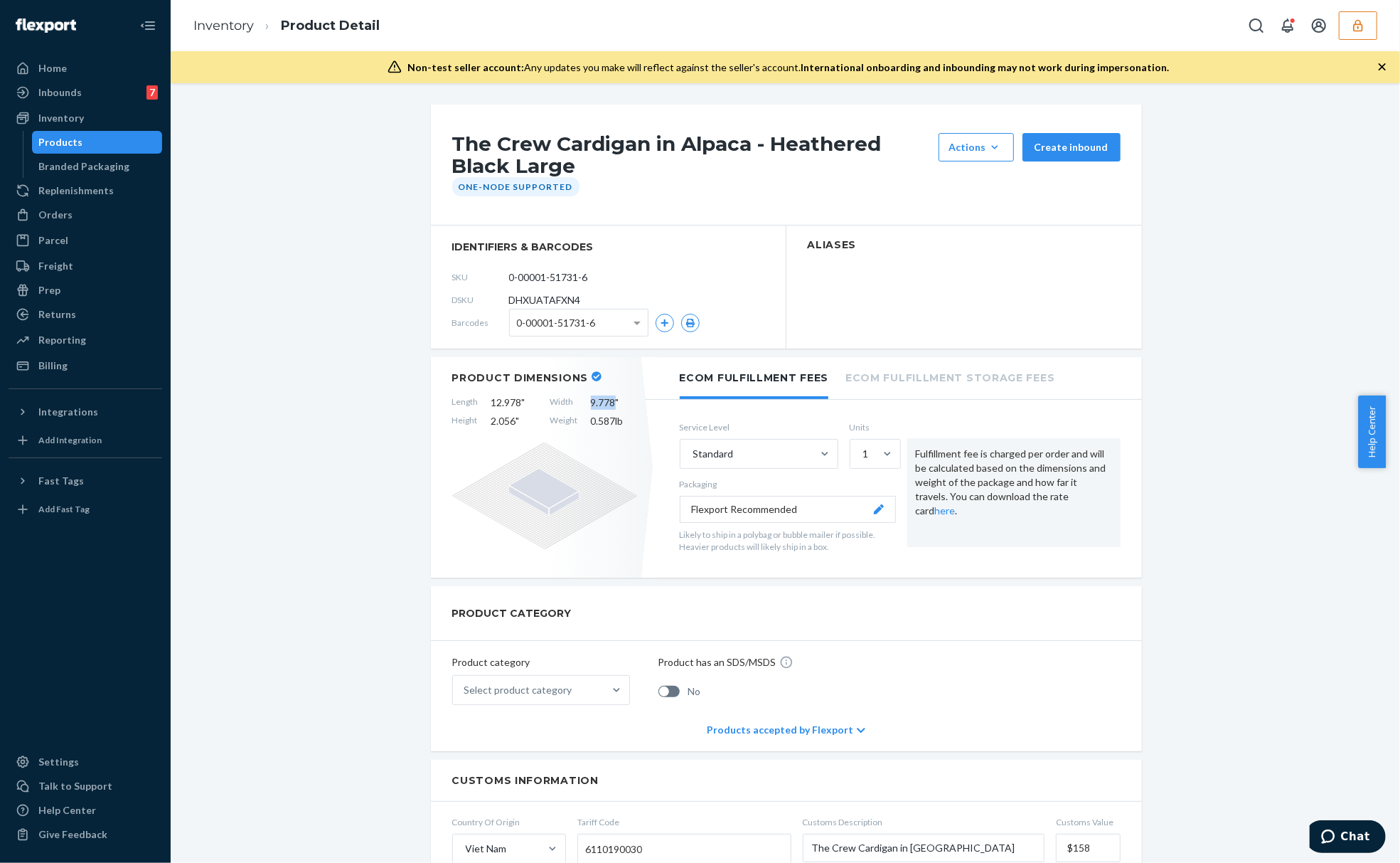
click at [582, 403] on div "Length 12.978 " Width 9.778 " Height 2.056 " Weight 0.587 lb" at bounding box center [544, 412] width 184 height 33
copy span "9.778"
drag, startPoint x: 508, startPoint y: 419, endPoint x: 484, endPoint y: 419, distance: 24.0
click at [492, 419] on span "2.056 "" at bounding box center [515, 421] width 47 height 14
copy span "2.056"
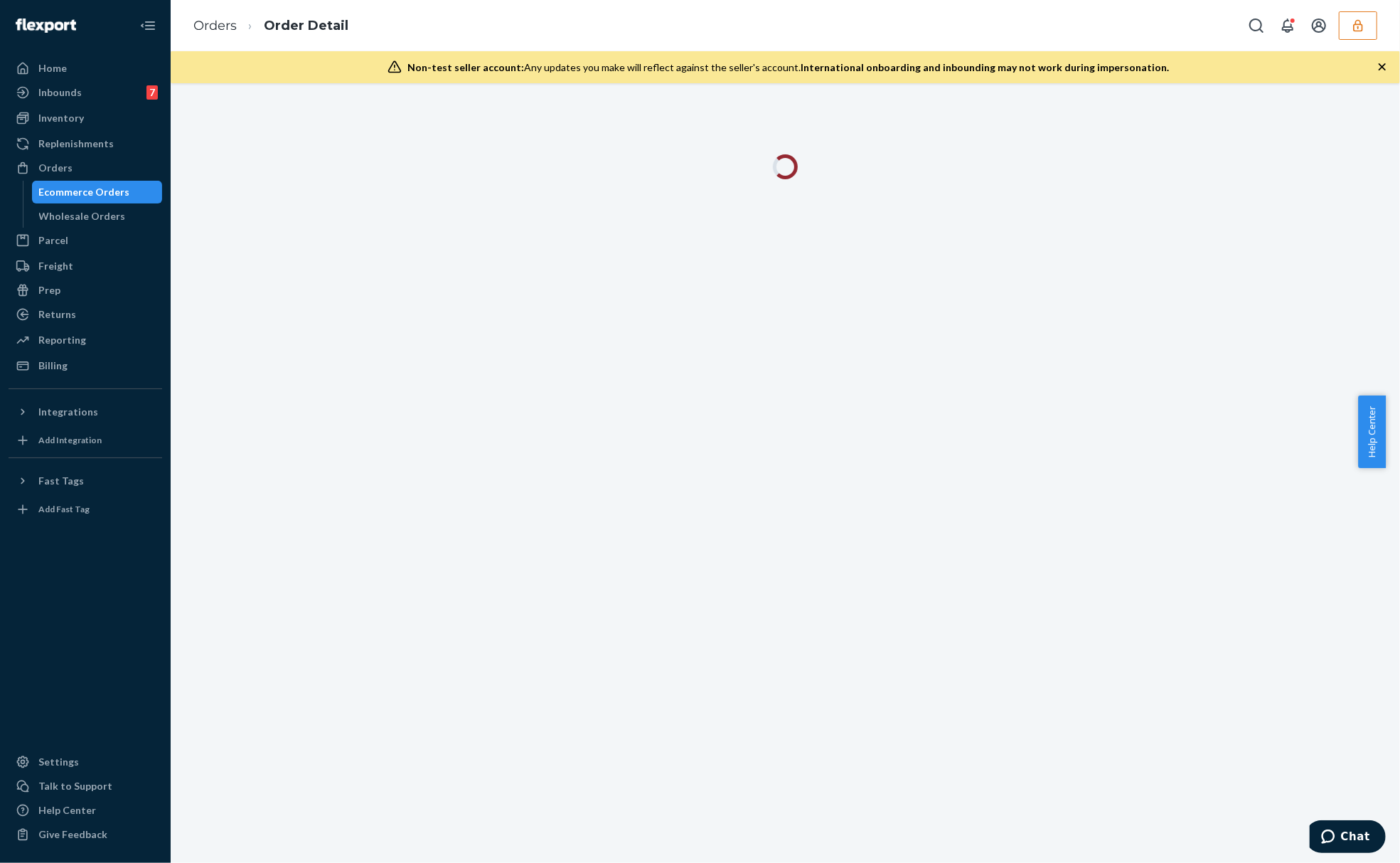
click at [289, 226] on div at bounding box center [785, 473] width 1229 height 780
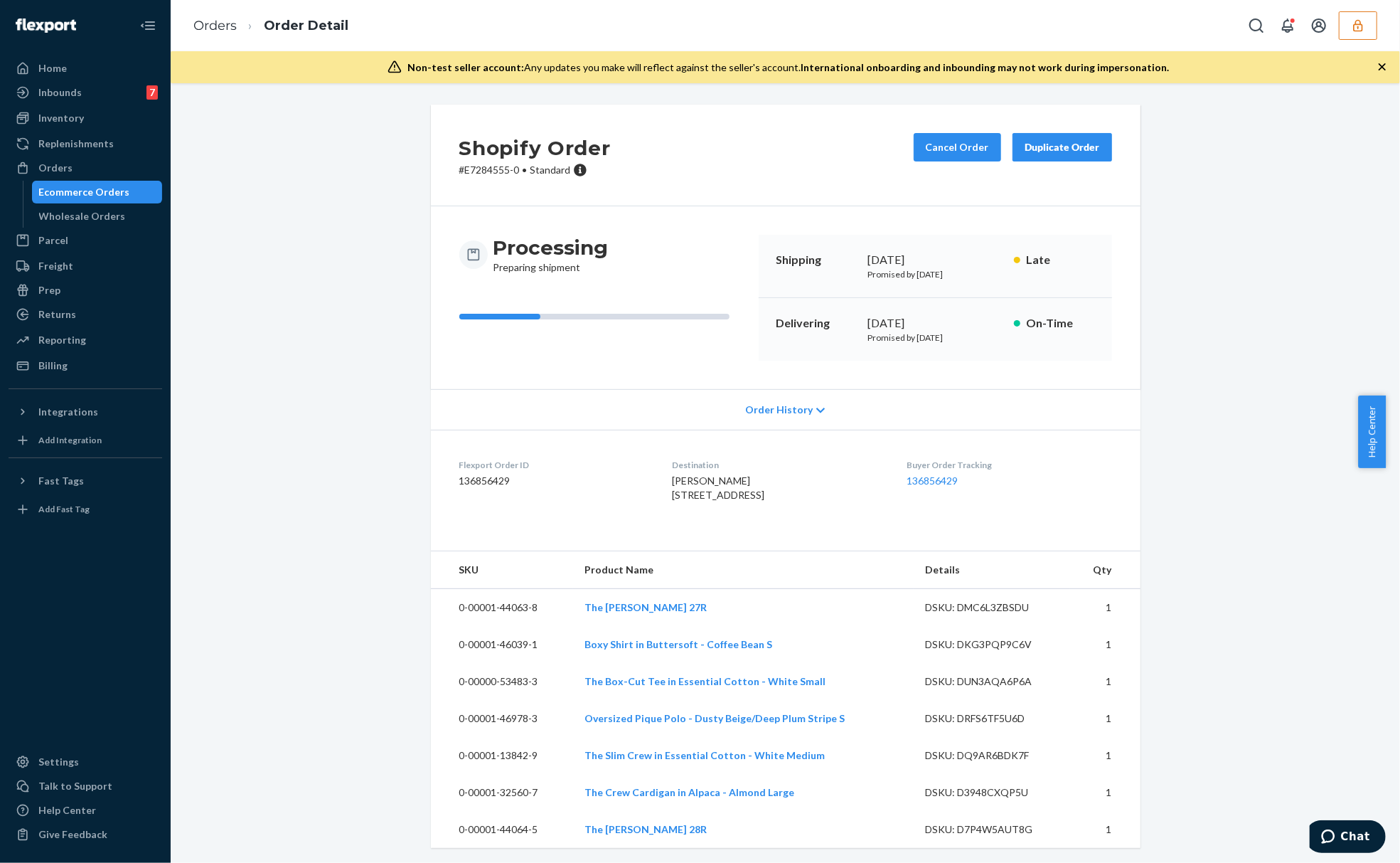
scroll to position [32, 0]
